Goal: Check status: Check status

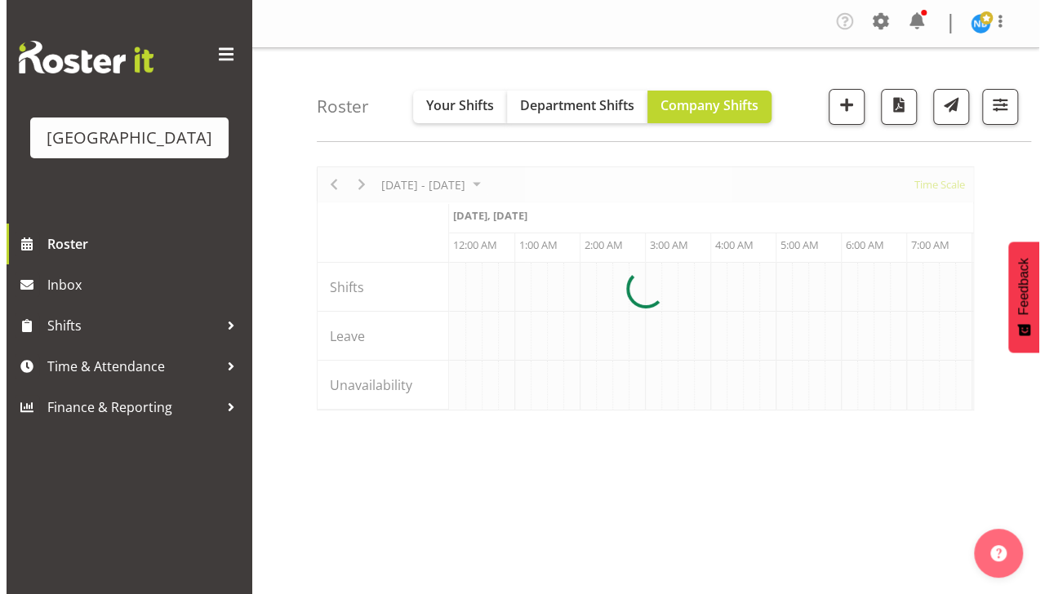
scroll to position [0, 3136]
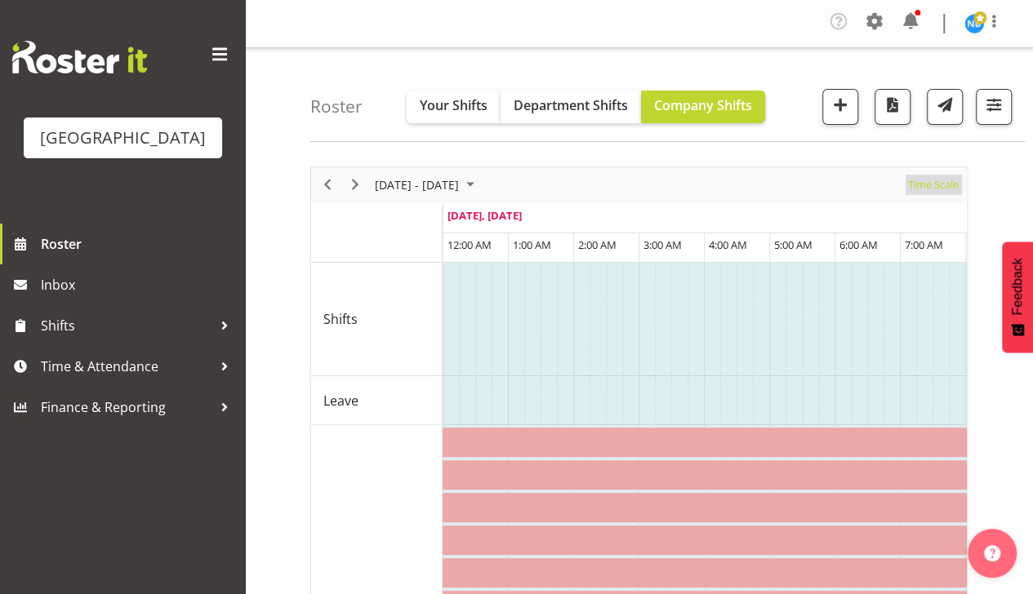
click at [937, 185] on span "Time Scale" at bounding box center [933, 185] width 54 height 20
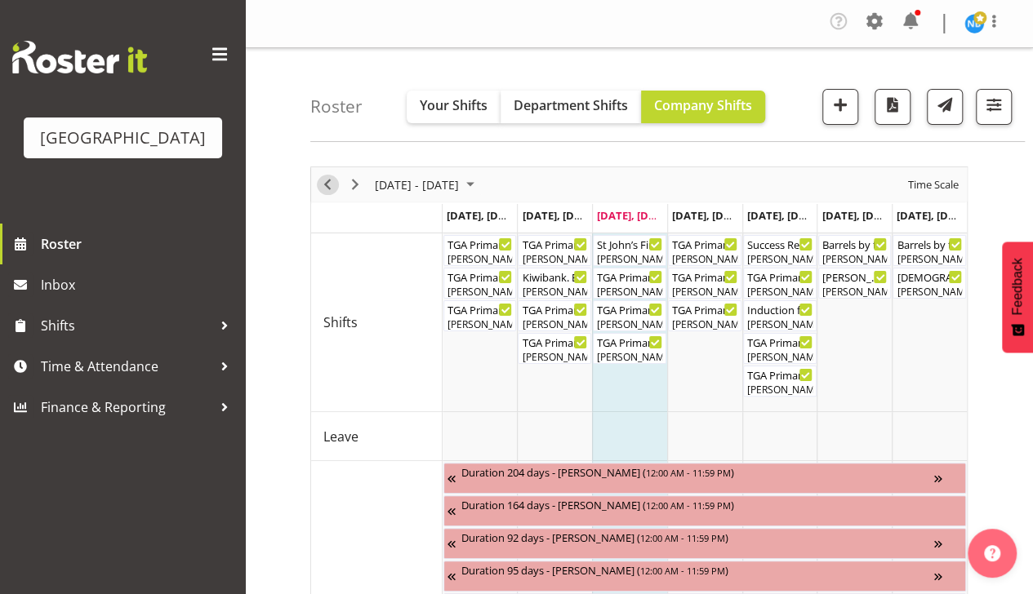
click at [326, 185] on span "Previous" at bounding box center [328, 185] width 20 height 20
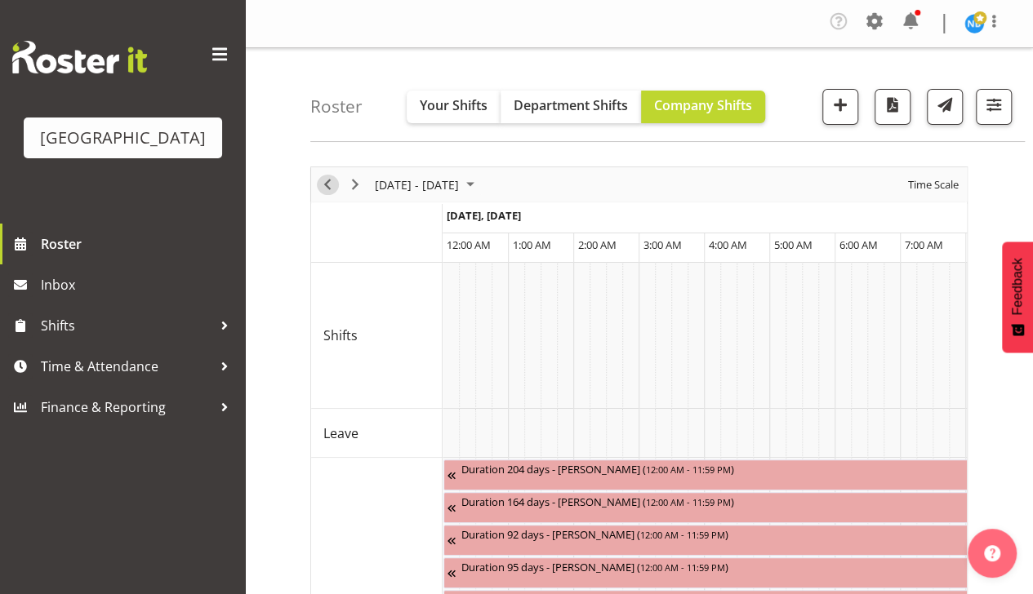
click at [326, 185] on span "Previous" at bounding box center [328, 185] width 20 height 20
click at [928, 188] on span "Time Scale" at bounding box center [933, 185] width 54 height 20
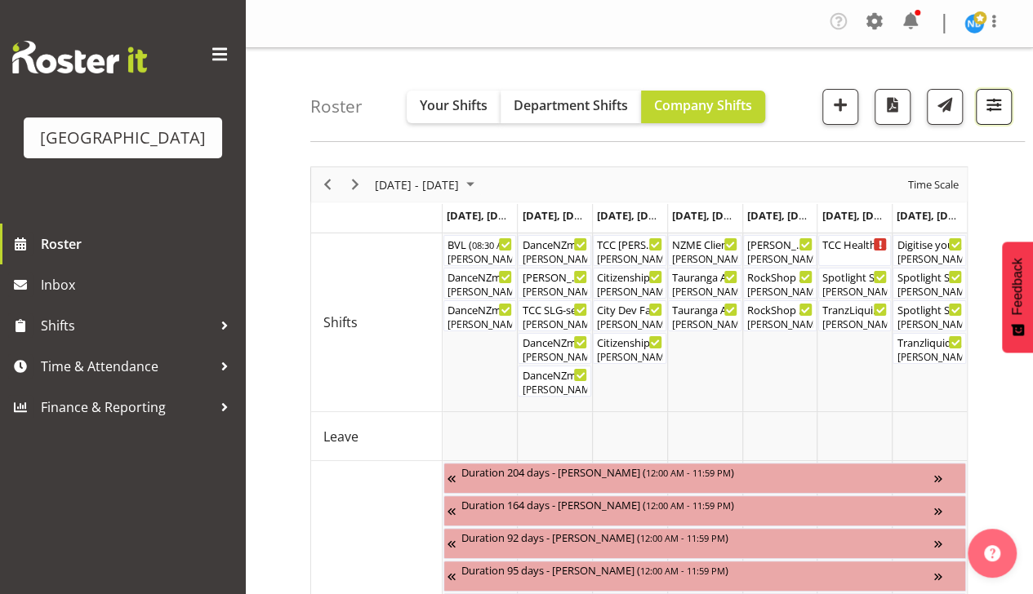
click at [999, 105] on span "button" at bounding box center [993, 104] width 21 height 21
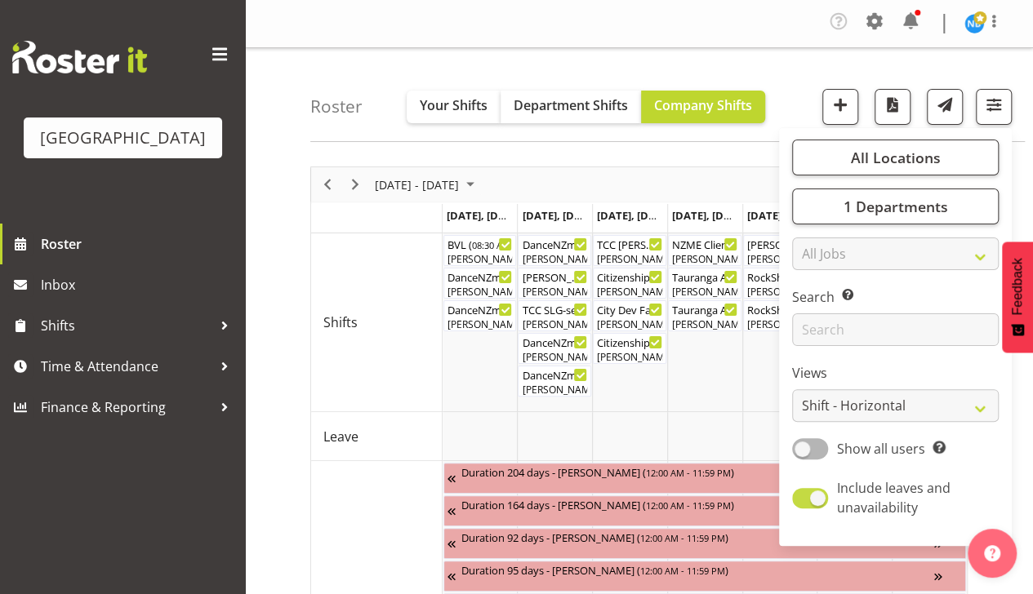
click at [817, 501] on span at bounding box center [810, 498] width 36 height 20
click at [803, 501] on input "Include leaves and unavailability" at bounding box center [797, 498] width 11 height 11
checkbox input "false"
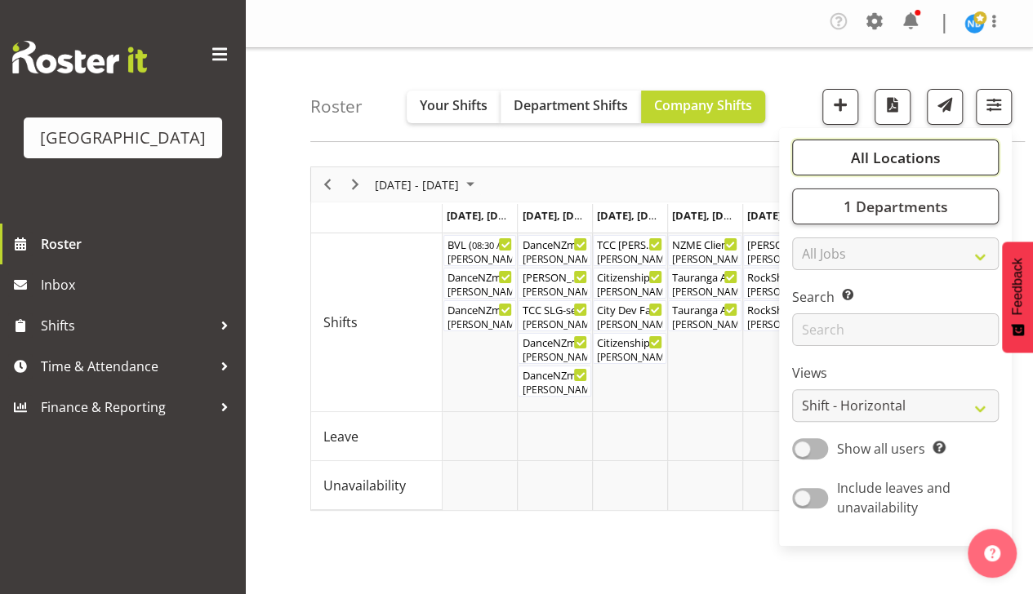
click at [875, 165] on span "All Locations" at bounding box center [895, 158] width 90 height 20
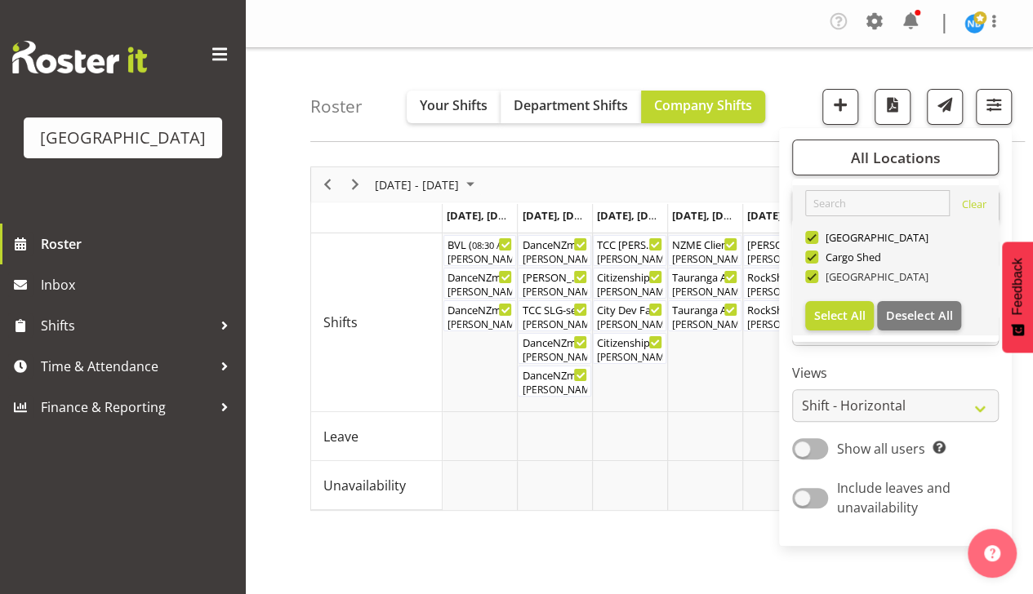
click at [810, 274] on span at bounding box center [811, 276] width 13 height 13
click at [810, 274] on input "[GEOGRAPHIC_DATA]" at bounding box center [810, 277] width 11 height 11
checkbox input "false"
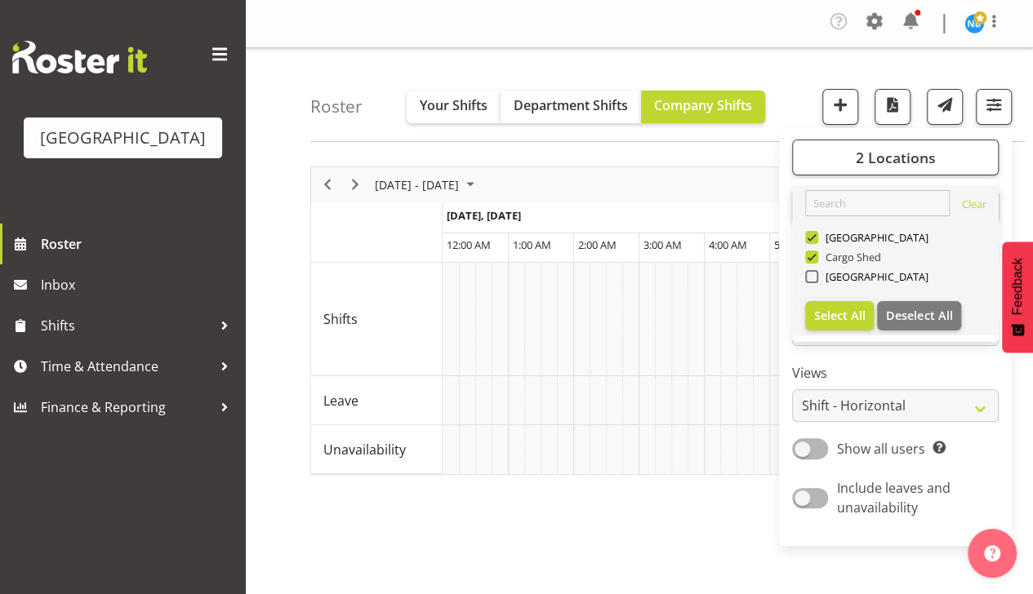
click at [812, 258] on span at bounding box center [811, 257] width 13 height 13
click at [812, 258] on input "Cargo Shed" at bounding box center [810, 257] width 11 height 11
checkbox input "false"
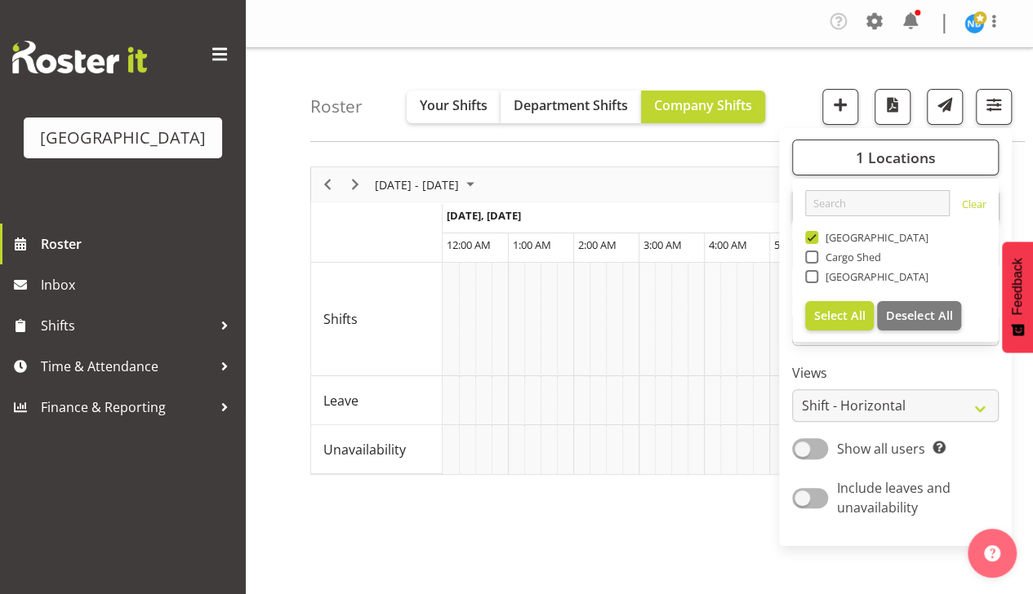
click at [918, 361] on div "1 Locations [GEOGRAPHIC_DATA] Cargo Shed Historic Village Select All Deselect A…" at bounding box center [895, 337] width 233 height 405
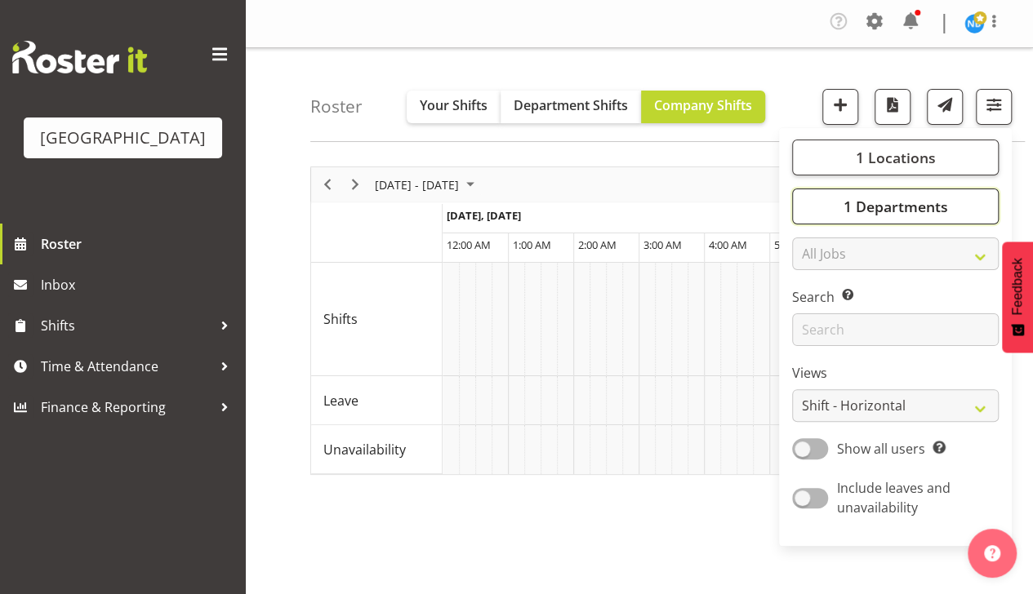
click at [911, 206] on span "1 Departments" at bounding box center [895, 207] width 105 height 20
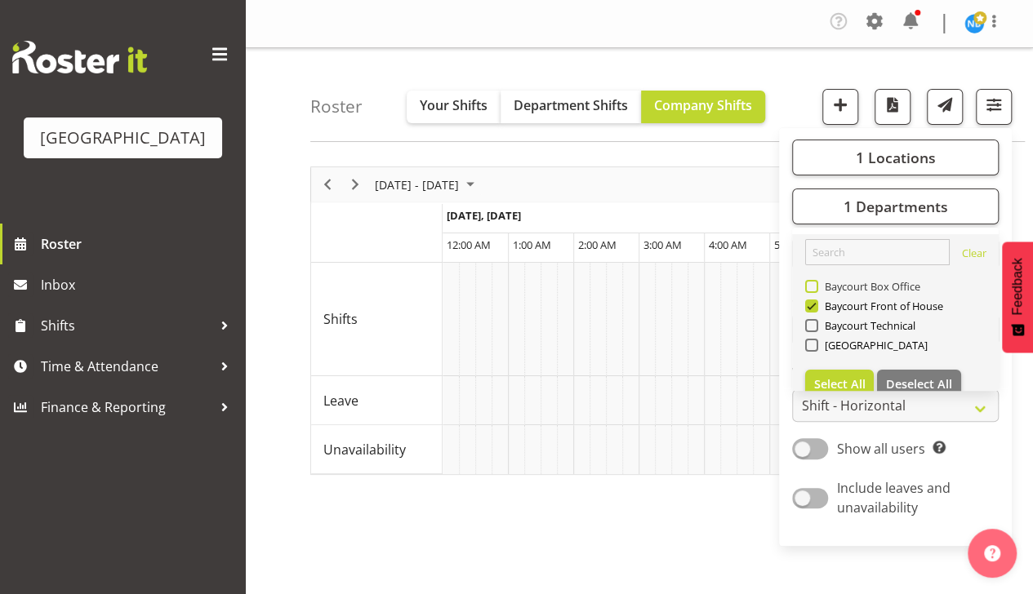
click at [812, 289] on span at bounding box center [811, 286] width 13 height 13
click at [812, 289] on input "Baycourt Box Office" at bounding box center [810, 287] width 11 height 11
checkbox input "true"
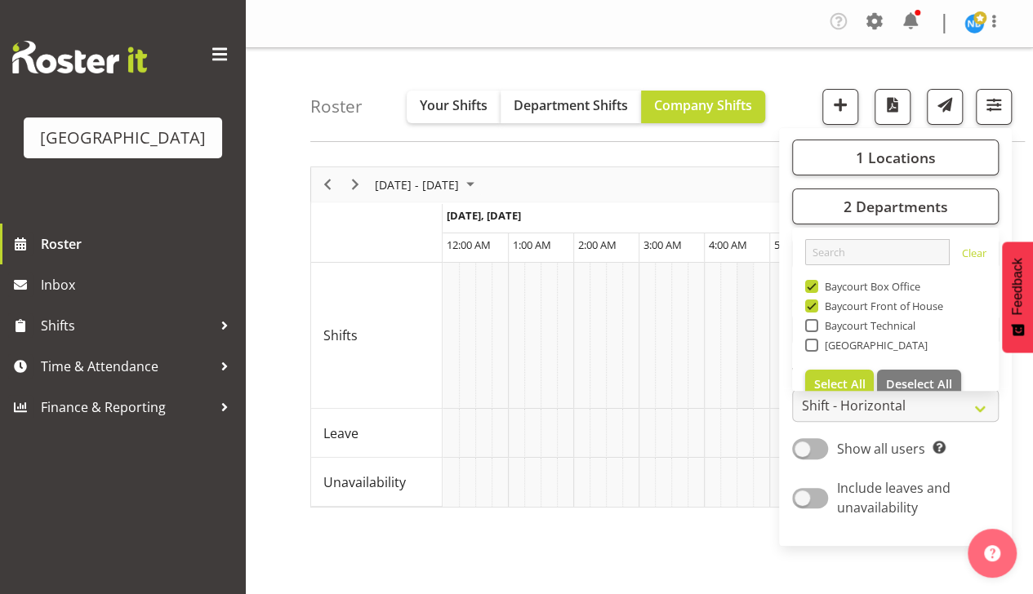
click at [751, 314] on td "Timeline Week of August 13, 2025" at bounding box center [745, 336] width 16 height 146
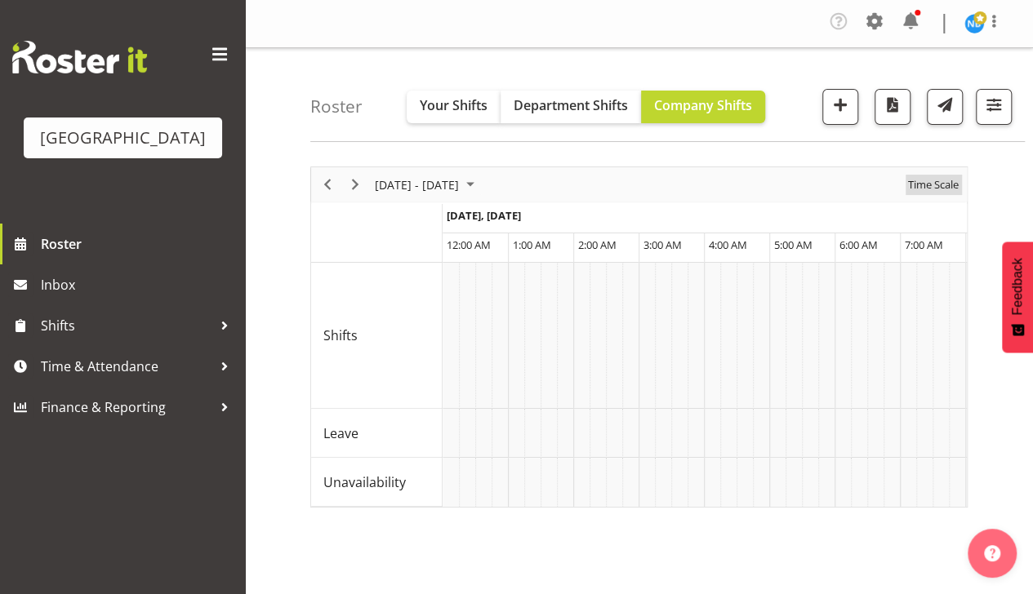
click at [932, 181] on span "Time Scale" at bounding box center [933, 185] width 54 height 20
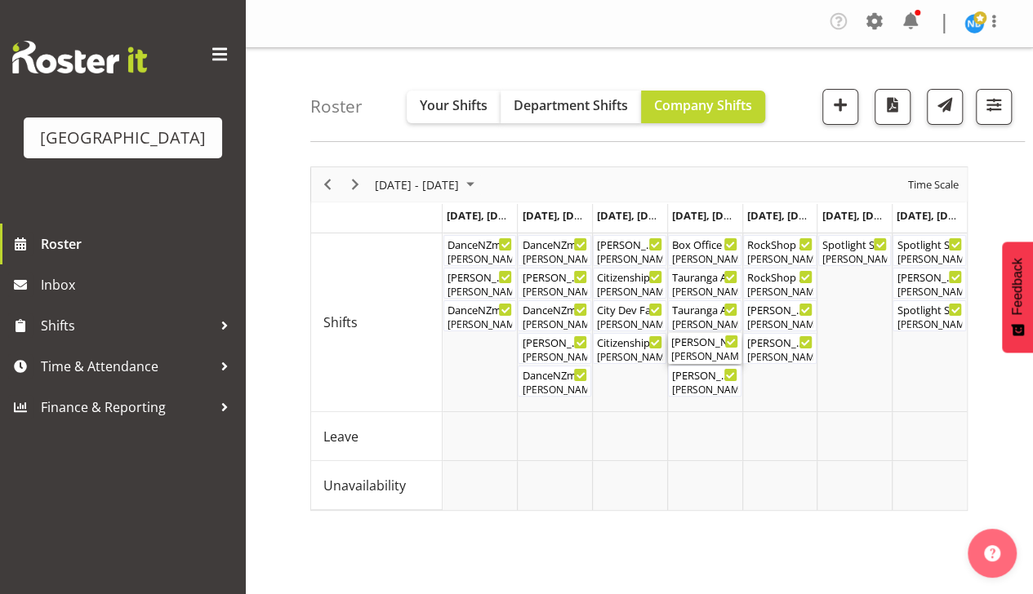
click at [704, 351] on div "[PERSON_NAME] Awhina [PERSON_NAME]" at bounding box center [704, 356] width 67 height 15
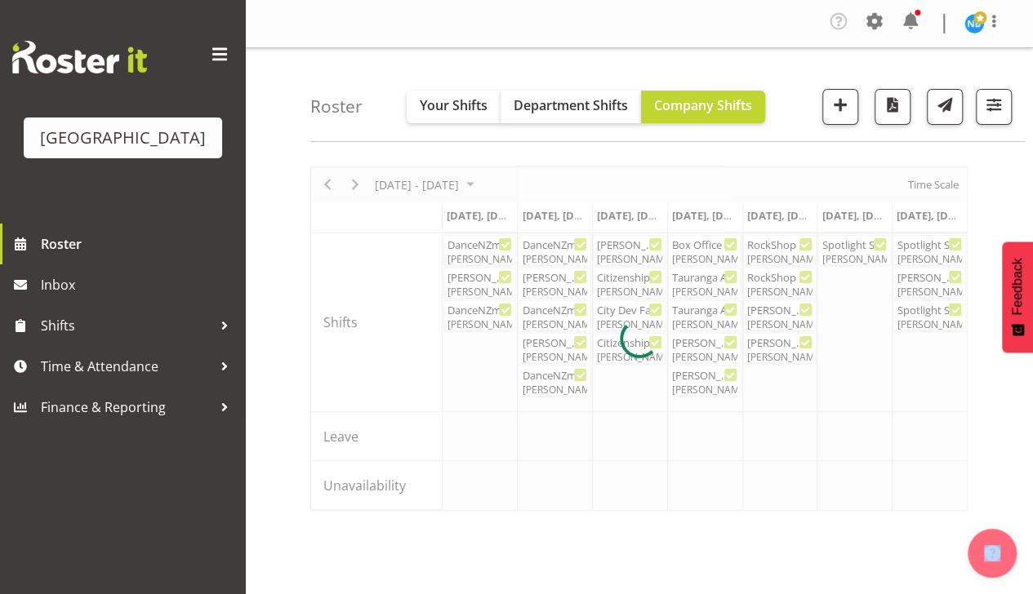
click at [704, 351] on div at bounding box center [638, 339] width 657 height 345
